Goal: Task Accomplishment & Management: Complete application form

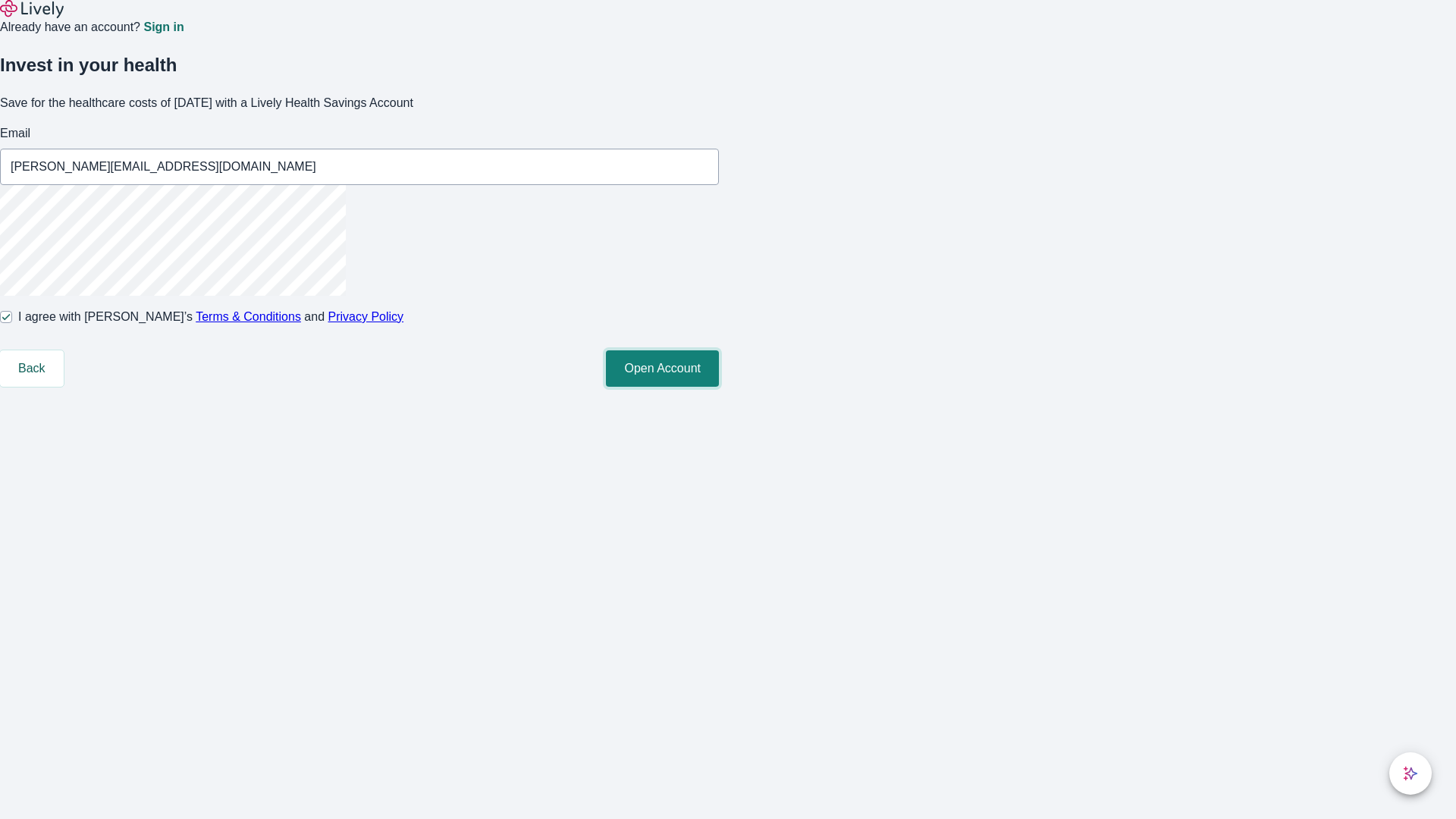
click at [719, 386] on button "Open Account" at bounding box center [661, 368] width 113 height 36
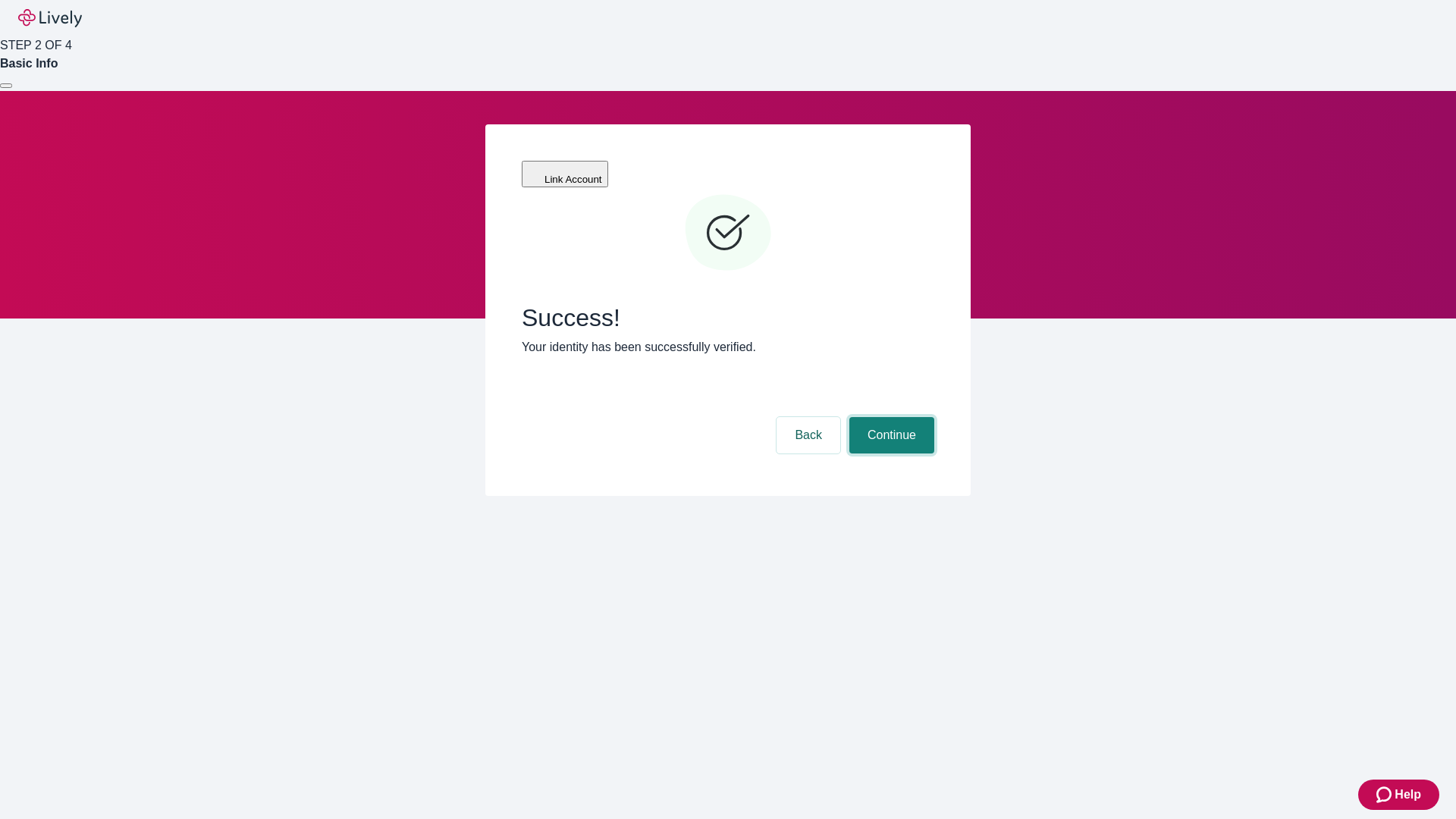
click at [889, 417] on button "Continue" at bounding box center [892, 434] width 85 height 36
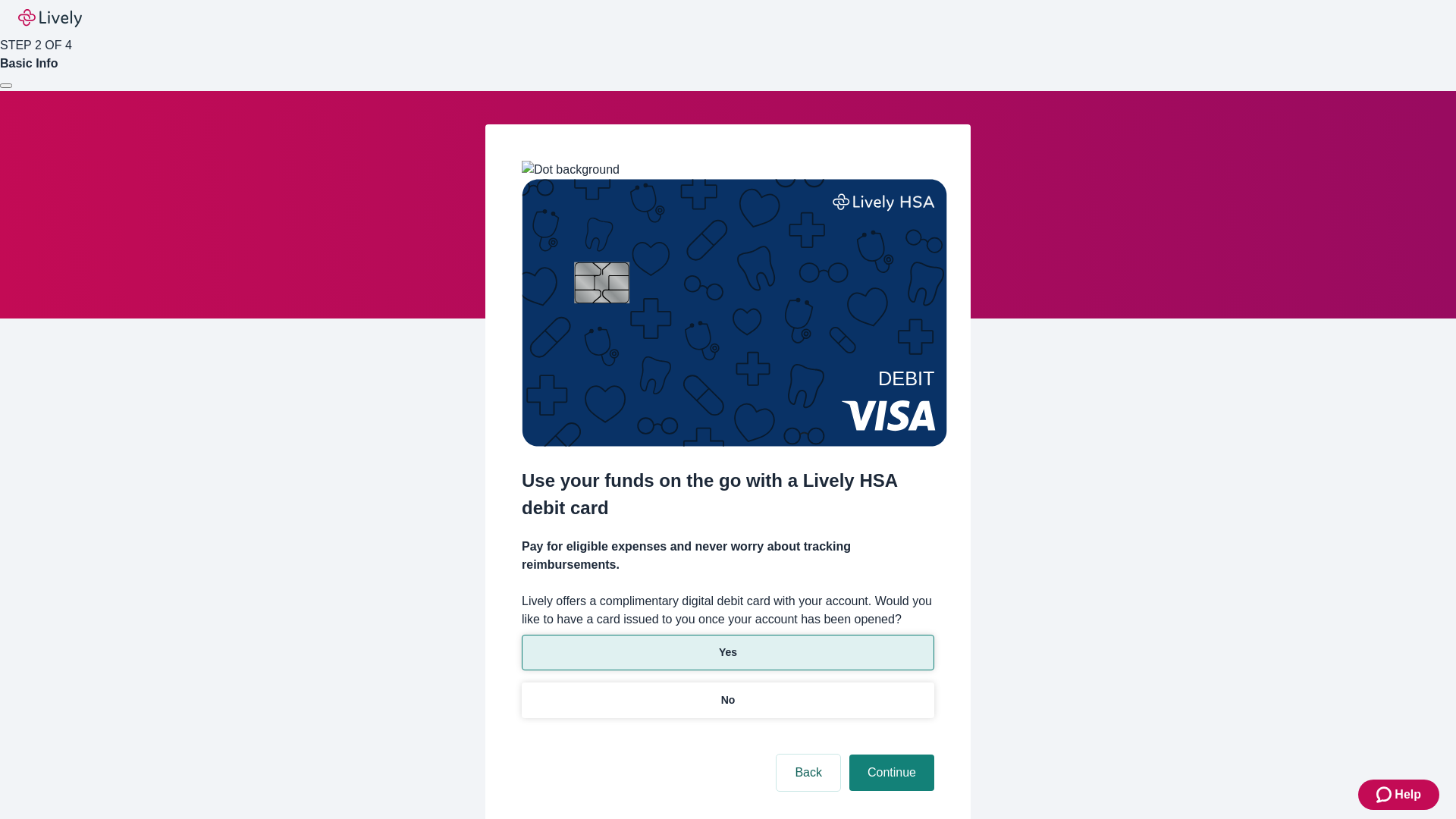
click at [727, 644] on p "Yes" at bounding box center [728, 652] width 19 height 16
click at [889, 754] on button "Continue" at bounding box center [892, 772] width 85 height 36
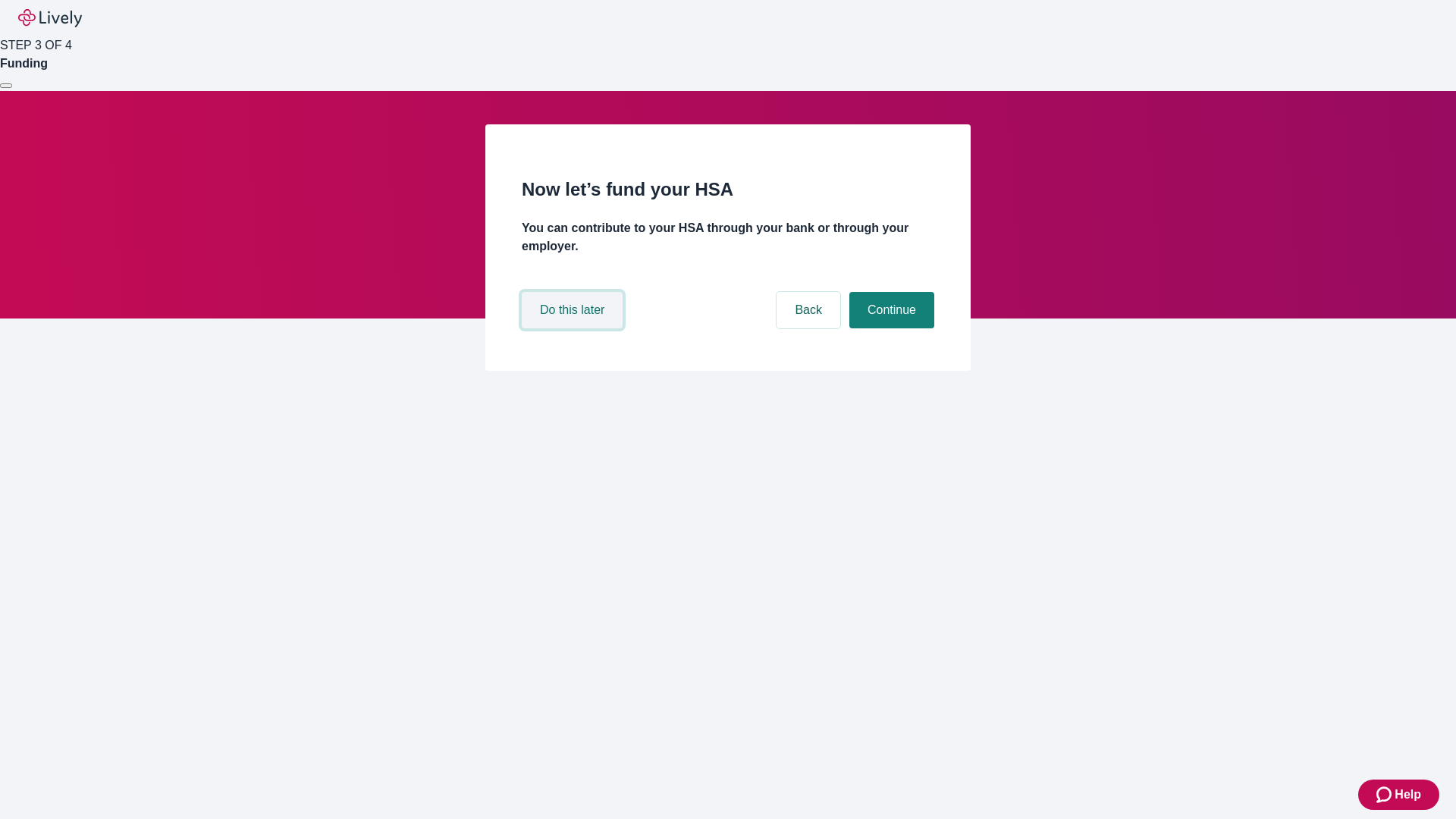
click at [574, 328] on button "Do this later" at bounding box center [572, 309] width 101 height 36
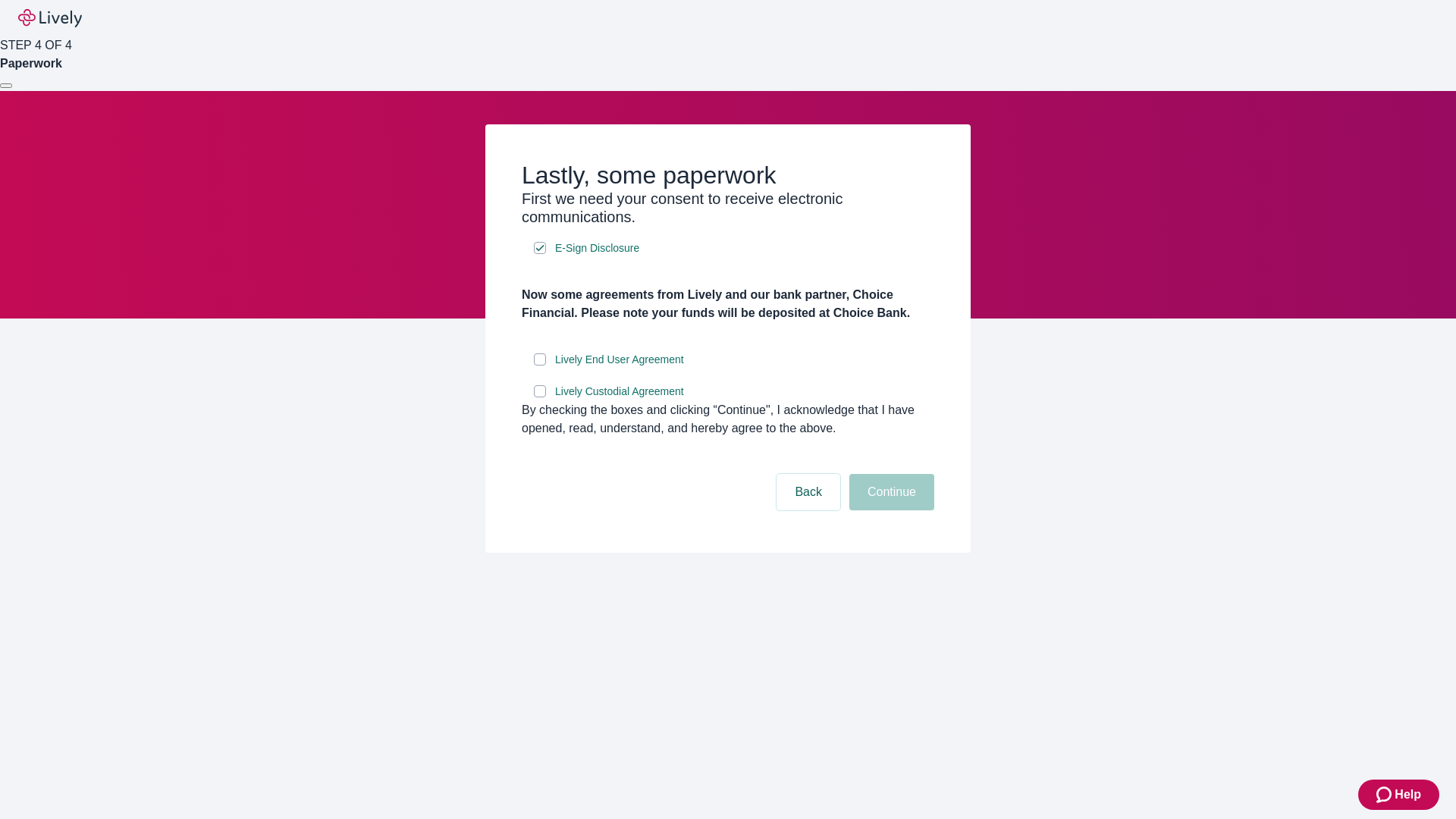
click at [540, 365] on input "Lively End User Agreement" at bounding box center [540, 360] width 12 height 12
checkbox input "true"
click at [540, 397] on input "Lively Custodial Agreement" at bounding box center [540, 391] width 12 height 12
checkbox input "true"
click at [889, 511] on button "Continue" at bounding box center [892, 492] width 85 height 36
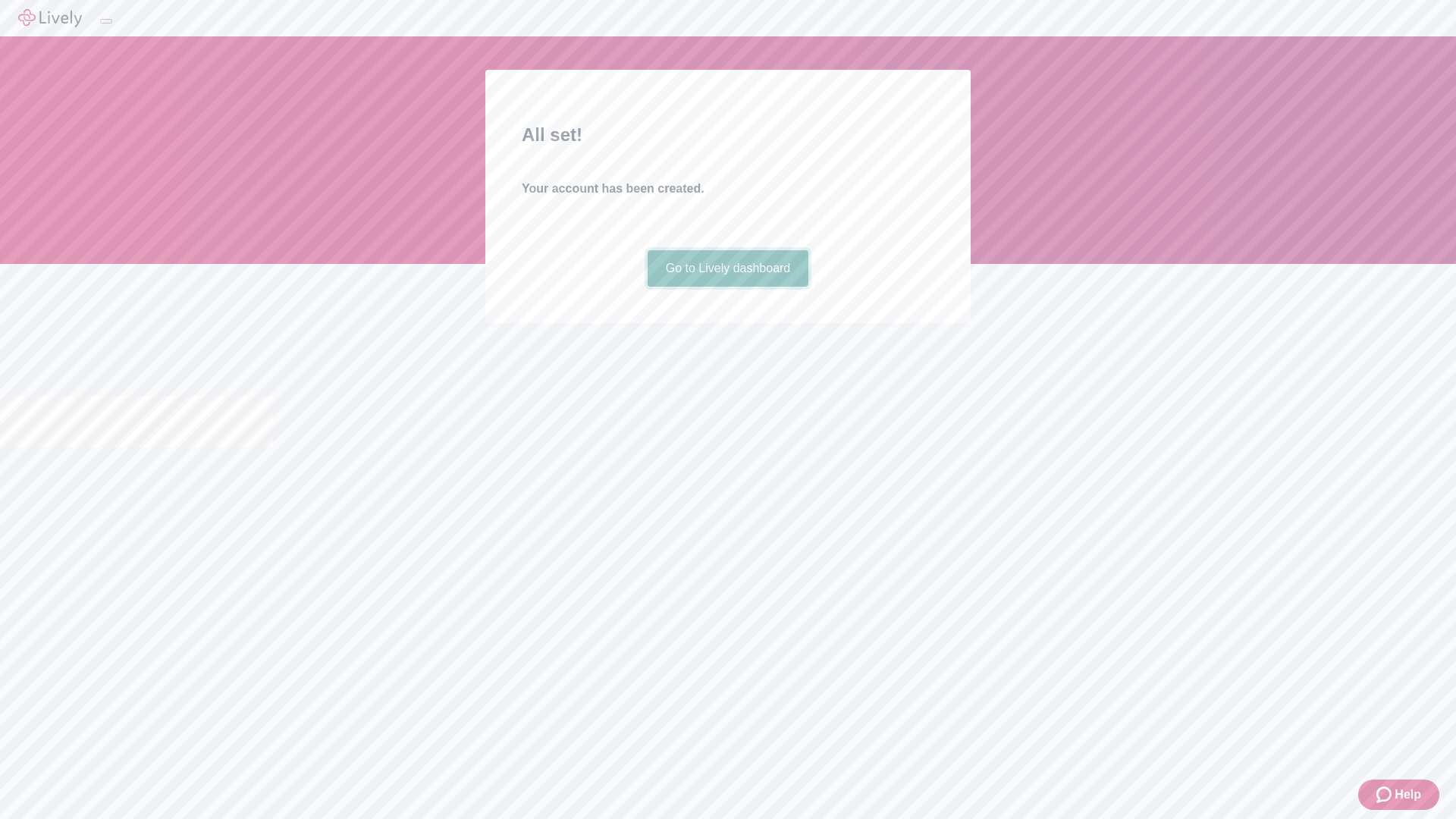
click at [727, 286] on link "Go to Lively dashboard" at bounding box center [728, 268] width 161 height 36
